Goal: Contribute content

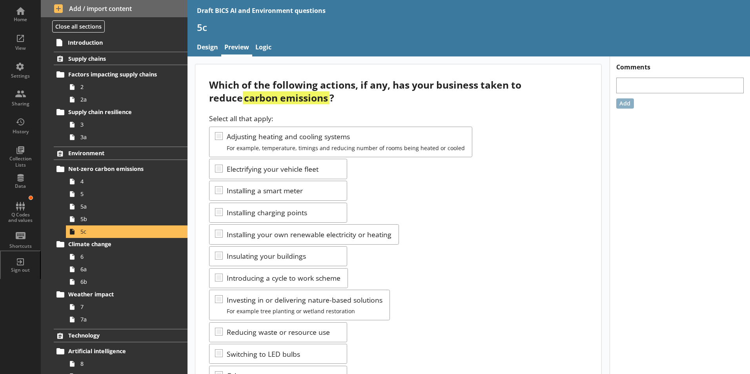
scroll to position [39, 0]
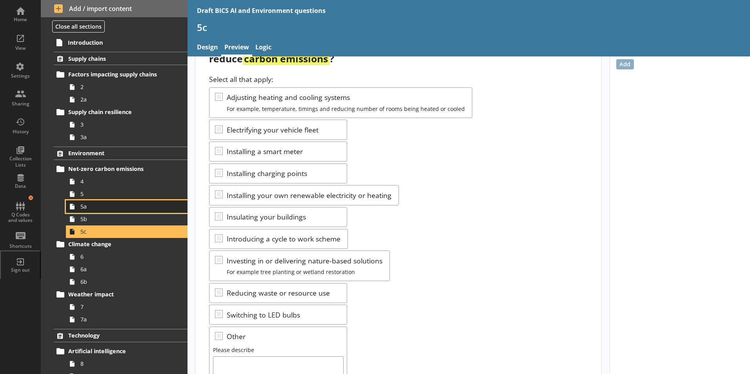
drag, startPoint x: 0, startPoint y: 0, endPoint x: 83, endPoint y: 206, distance: 222.6
click at [83, 206] on span "5a" at bounding box center [123, 206] width 87 height 7
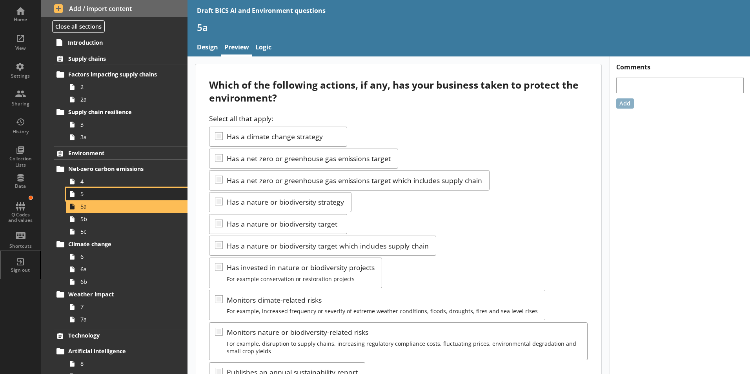
click at [81, 193] on span "5" at bounding box center [123, 193] width 87 height 7
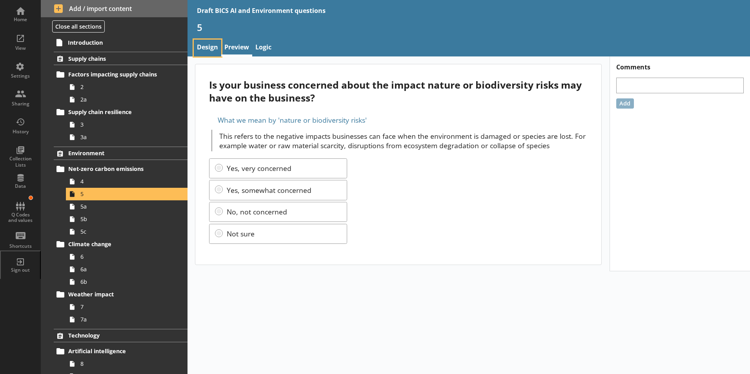
click at [203, 45] on link "Design" at bounding box center [207, 48] width 27 height 17
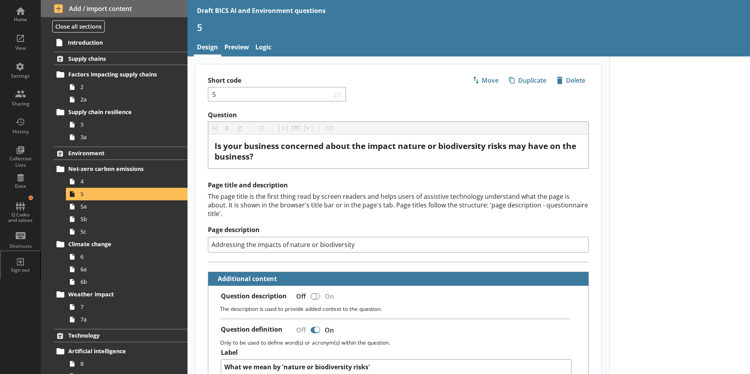
type textarea "x"
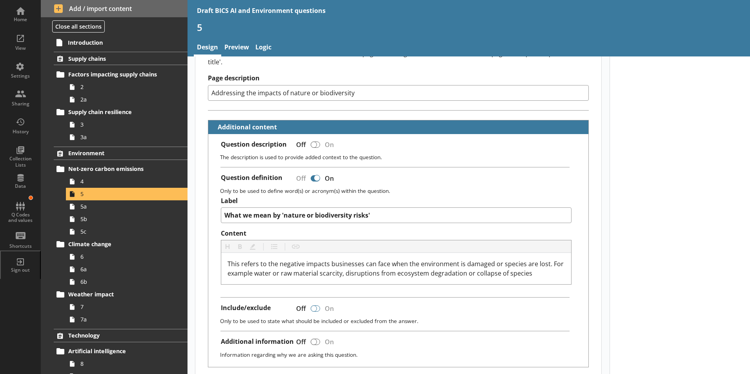
scroll to position [157, 0]
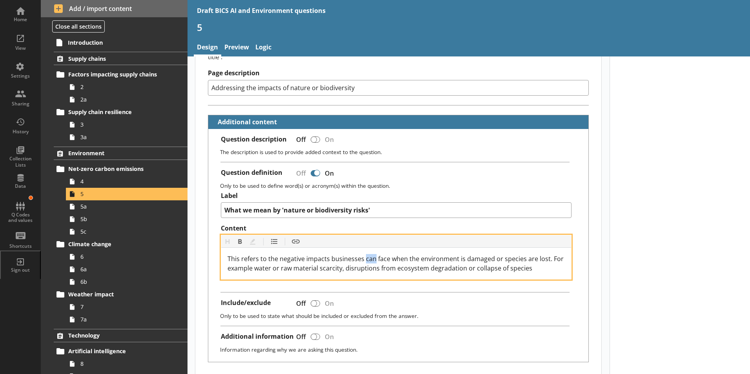
drag, startPoint x: 363, startPoint y: 250, endPoint x: 372, endPoint y: 253, distance: 9.2
click at [372, 255] on span "This refers to the negative impacts businesses can face when the environment is…" at bounding box center [397, 264] width 338 height 18
click at [392, 255] on span "This refers to the negative impacts businesses may face when the environment is…" at bounding box center [392, 264] width 328 height 18
click at [243, 260] on span "This refers to the negative impacts businesses may face if for example the envi…" at bounding box center [397, 264] width 339 height 18
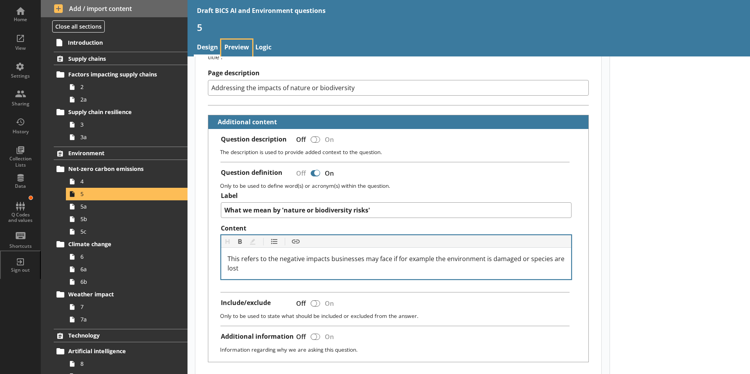
click at [241, 46] on link "Preview" at bounding box center [236, 48] width 31 height 17
type textarea "x"
